Goal: Task Accomplishment & Management: Use online tool/utility

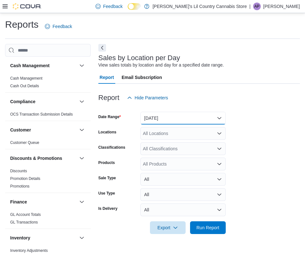
click at [219, 117] on button "[DATE]" at bounding box center [182, 118] width 85 height 13
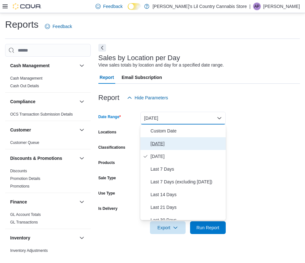
click at [157, 144] on span "[DATE]" at bounding box center [187, 144] width 73 height 8
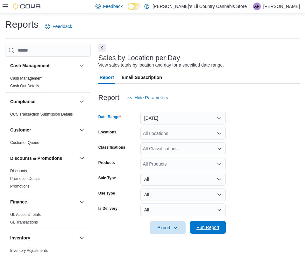
click at [202, 228] on span "Run Report" at bounding box center [207, 227] width 23 height 6
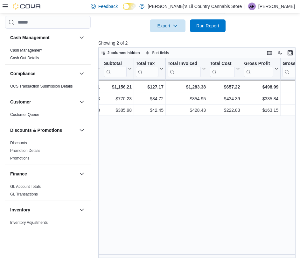
scroll to position [0, 358]
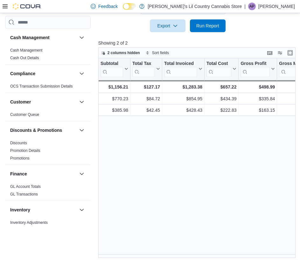
click at [262, 181] on div "Location Click to view column header actions Date Click to view column header a…" at bounding box center [198, 158] width 200 height 200
